Goal: Navigation & Orientation: Find specific page/section

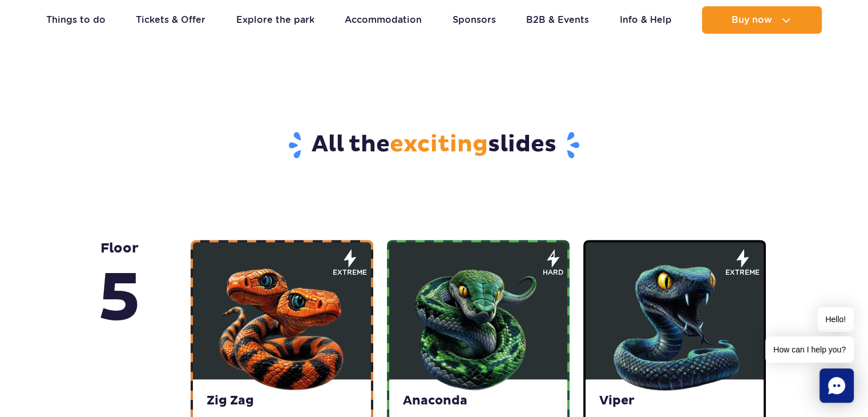
click at [307, 318] on img at bounding box center [281, 324] width 137 height 137
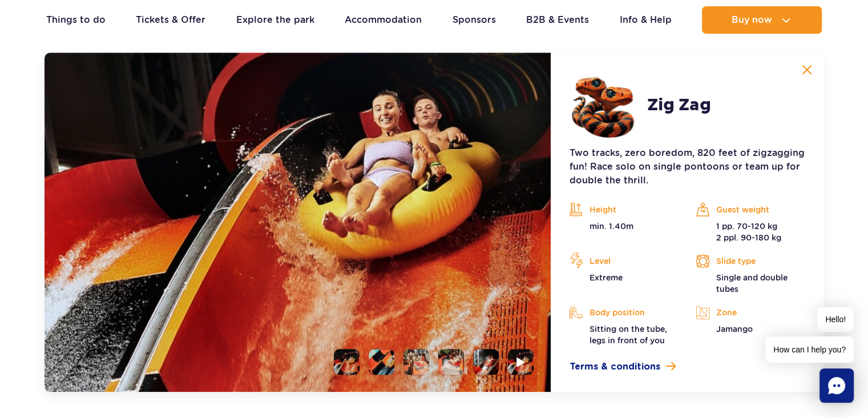
scroll to position [959, 0]
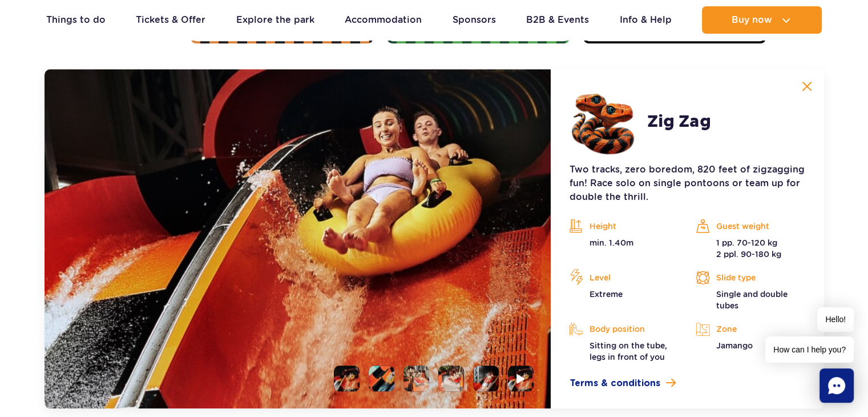
click at [326, 318] on img at bounding box center [298, 238] width 507 height 339
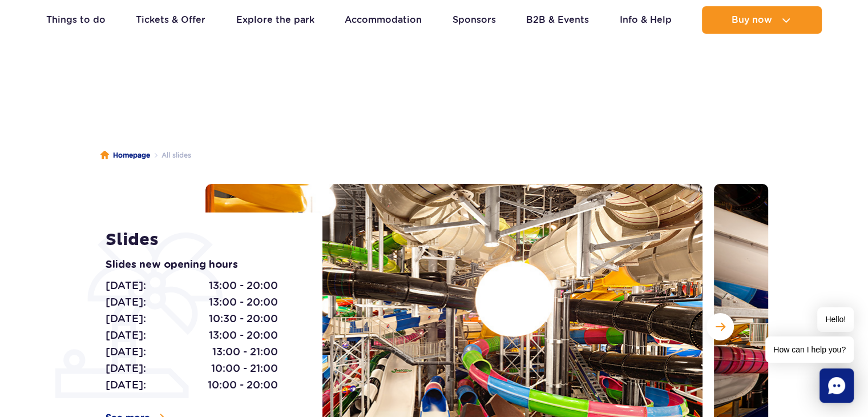
scroll to position [0, 0]
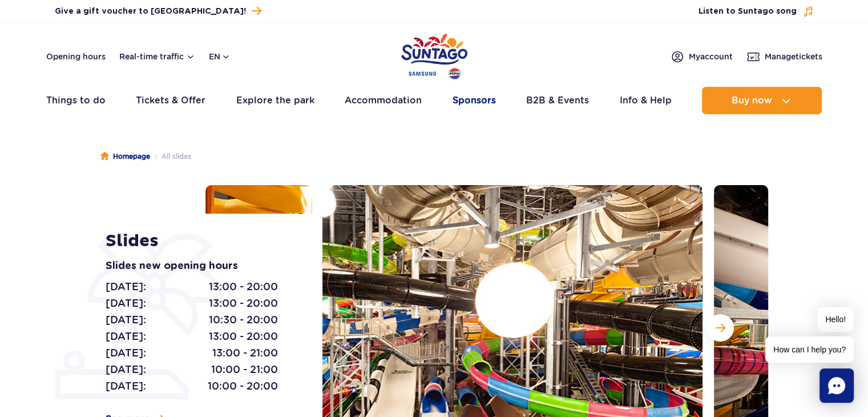
click at [478, 99] on link "Sponsors" at bounding box center [474, 100] width 43 height 27
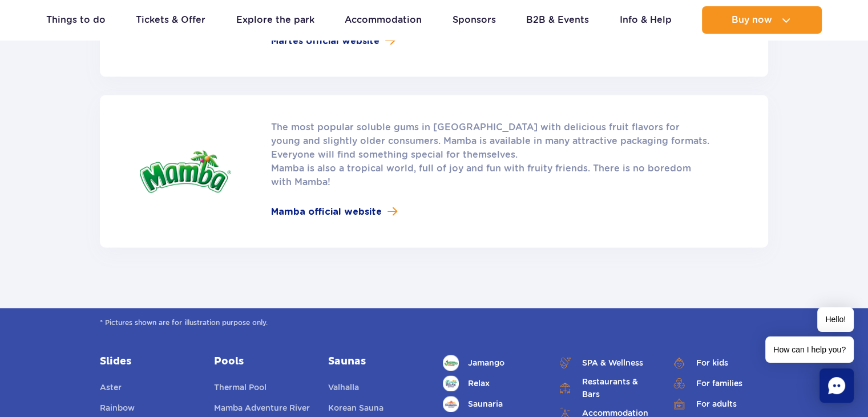
scroll to position [1598, 0]
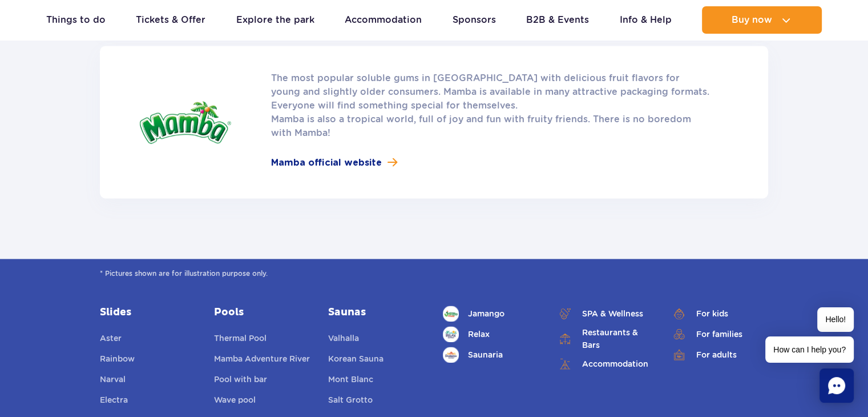
click at [425, 14] on ul "Real-time traffic Things to do Slides Aster Rainbow Narval See more Pools Therm…" at bounding box center [434, 19] width 776 height 27
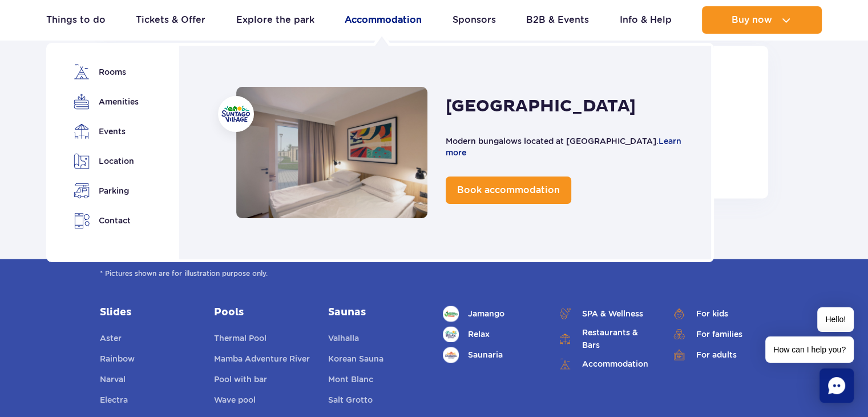
click at [413, 21] on link "Accommodation" at bounding box center [383, 19] width 77 height 27
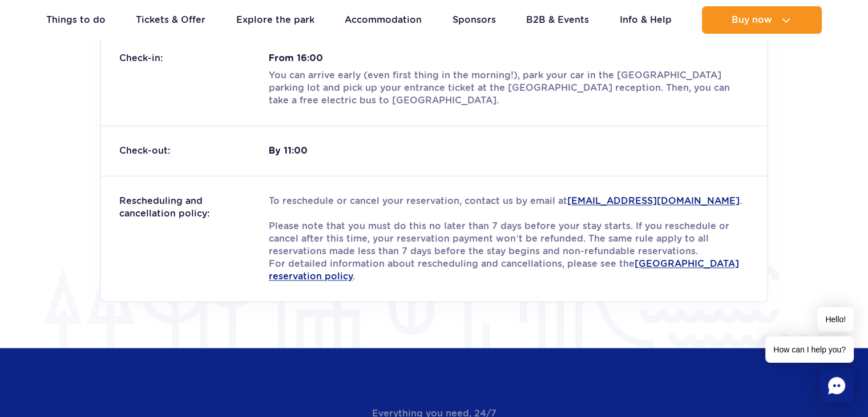
scroll to position [1484, 0]
